Goal: Information Seeking & Learning: Learn about a topic

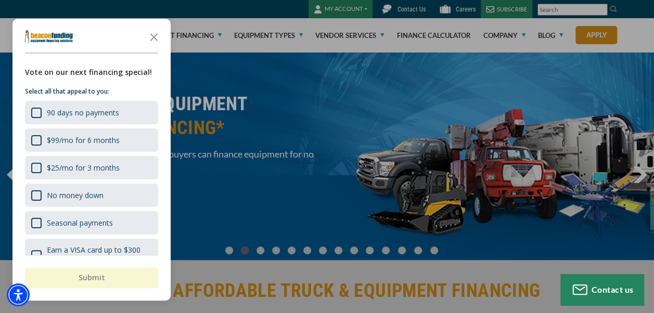
click at [152, 35] on polygon "Close the survey" at bounding box center [154, 37] width 8 height 8
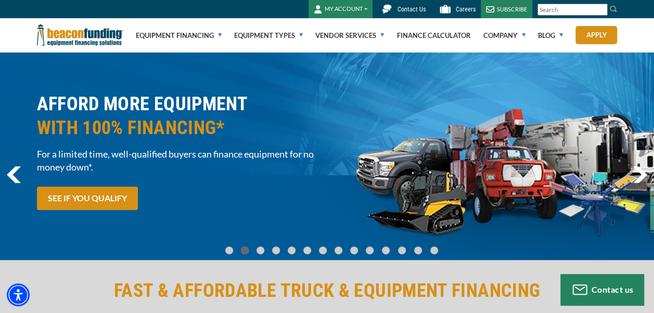
click at [297, 39] on link "Equipment Types" at bounding box center [268, 35] width 69 height 33
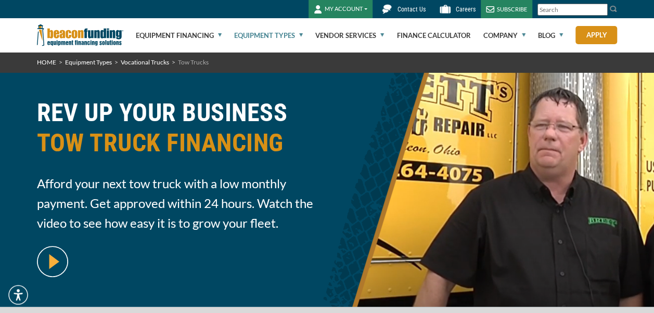
click at [300, 37] on link "Equipment Types" at bounding box center [268, 35] width 69 height 33
click at [300, 39] on link "Equipment Types" at bounding box center [268, 35] width 69 height 33
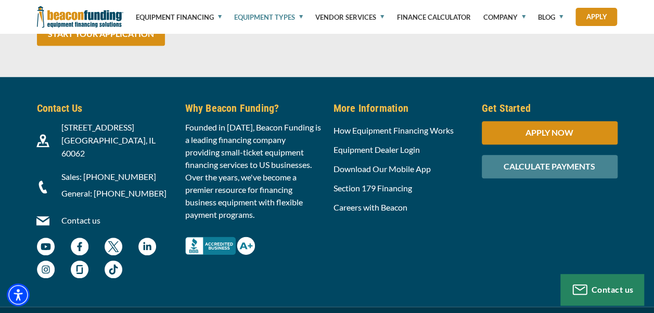
scroll to position [4382, 0]
